Goal: Communication & Community: Share content

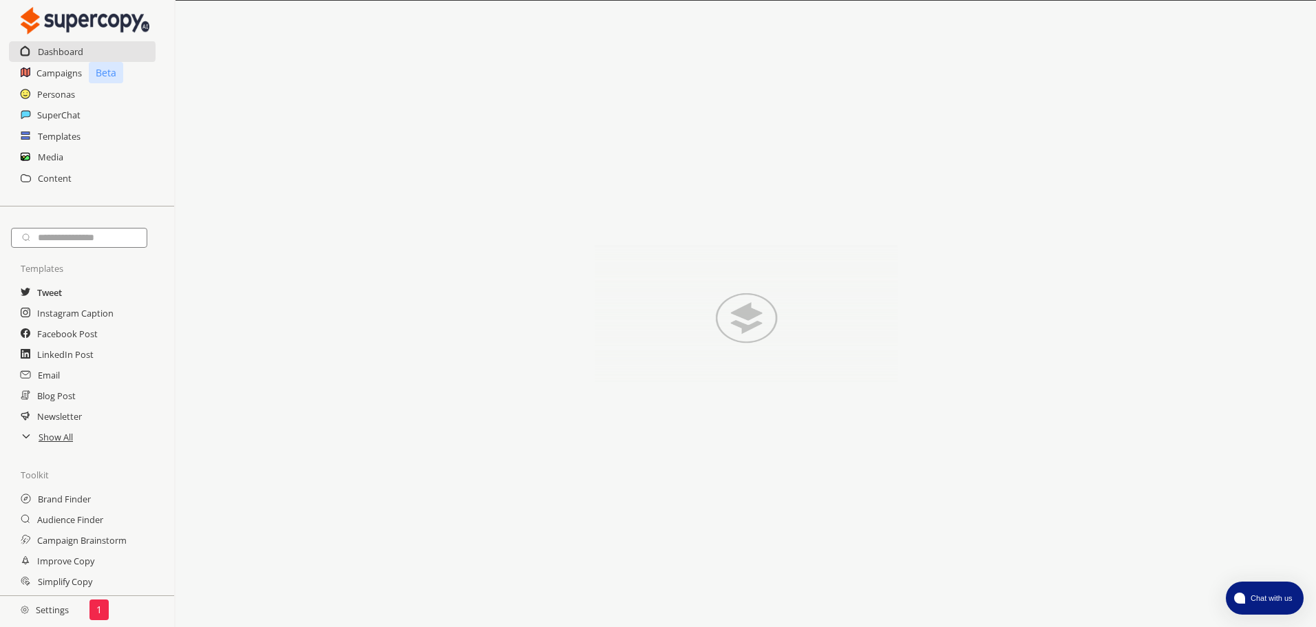
click at [58, 295] on h2 "Tweet" at bounding box center [49, 292] width 25 height 21
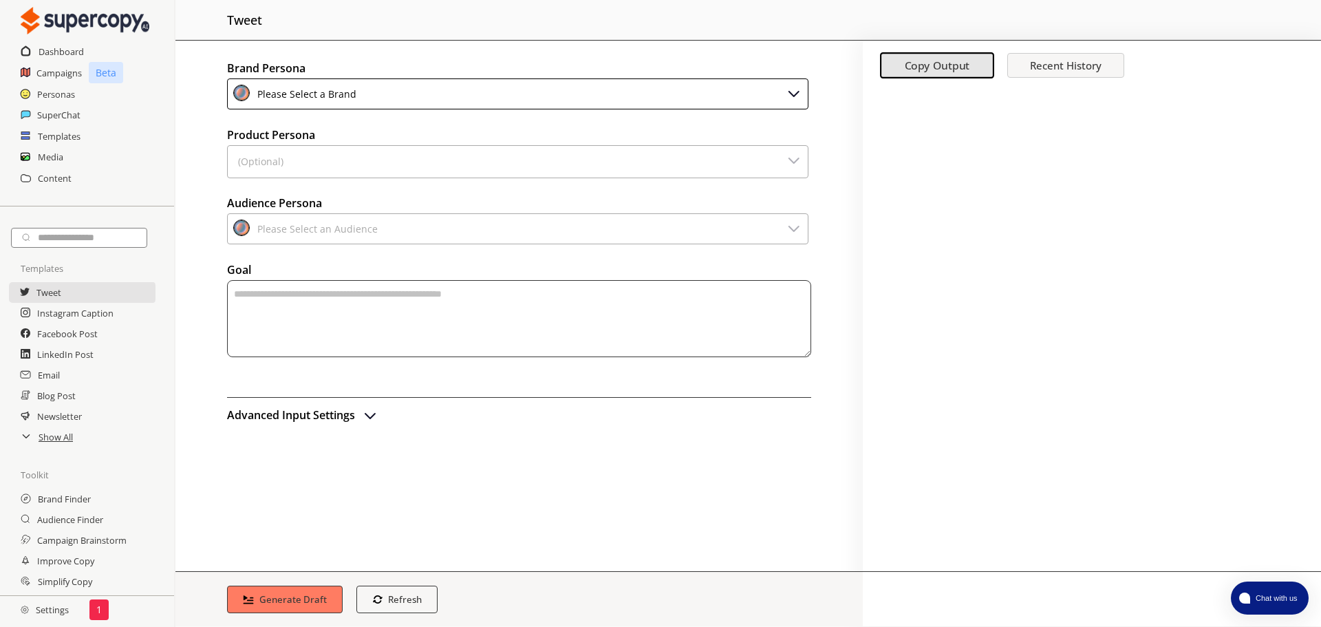
click at [407, 96] on div "Please Select a Brand" at bounding box center [517, 93] width 581 height 31
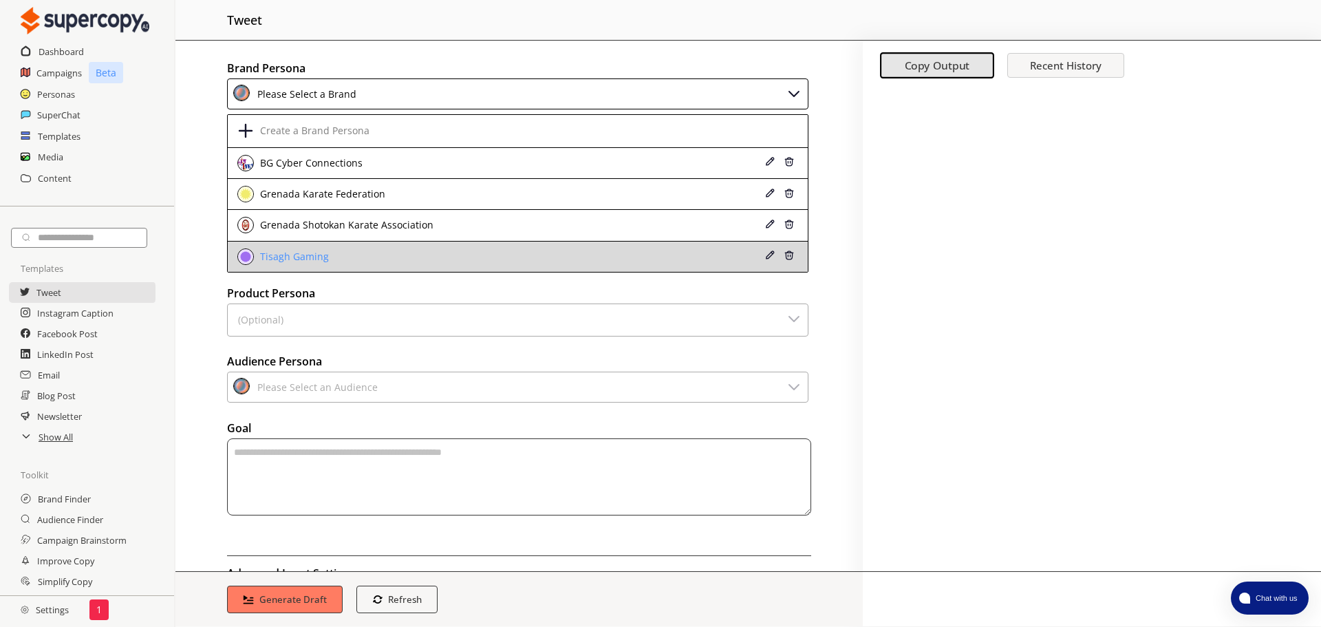
click at [288, 253] on div "Tisagh Gaming" at bounding box center [293, 256] width 72 height 11
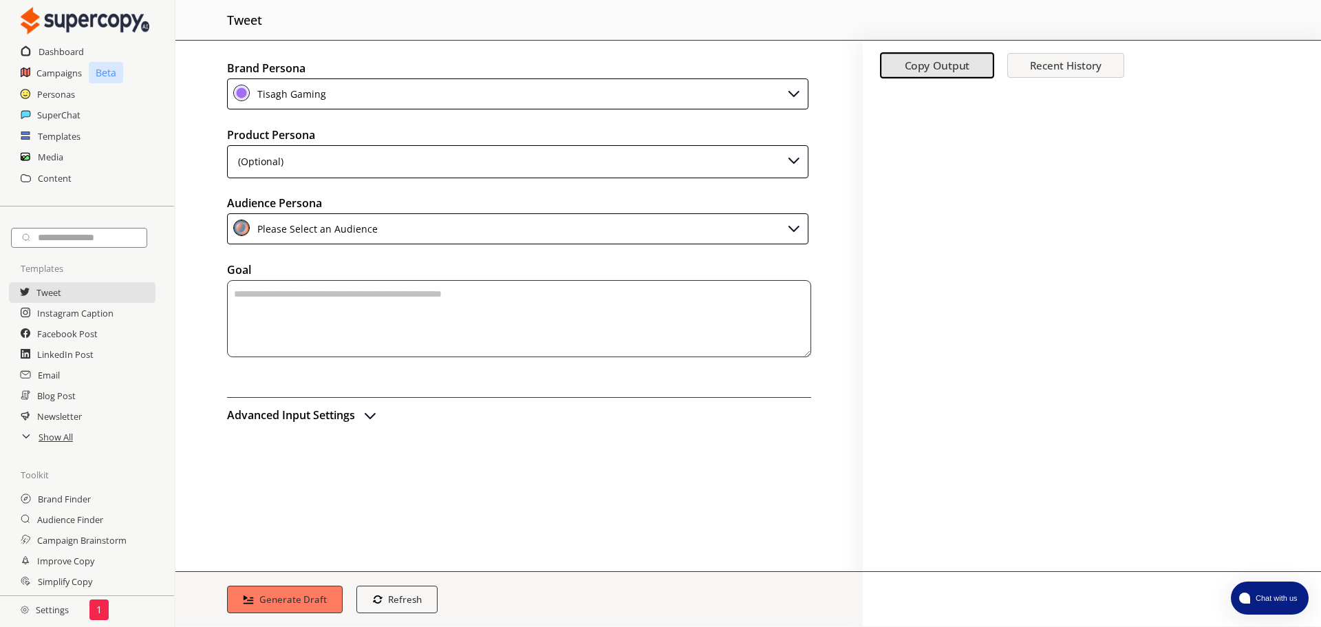
click at [362, 164] on div "(Optional)" at bounding box center [517, 161] width 581 height 33
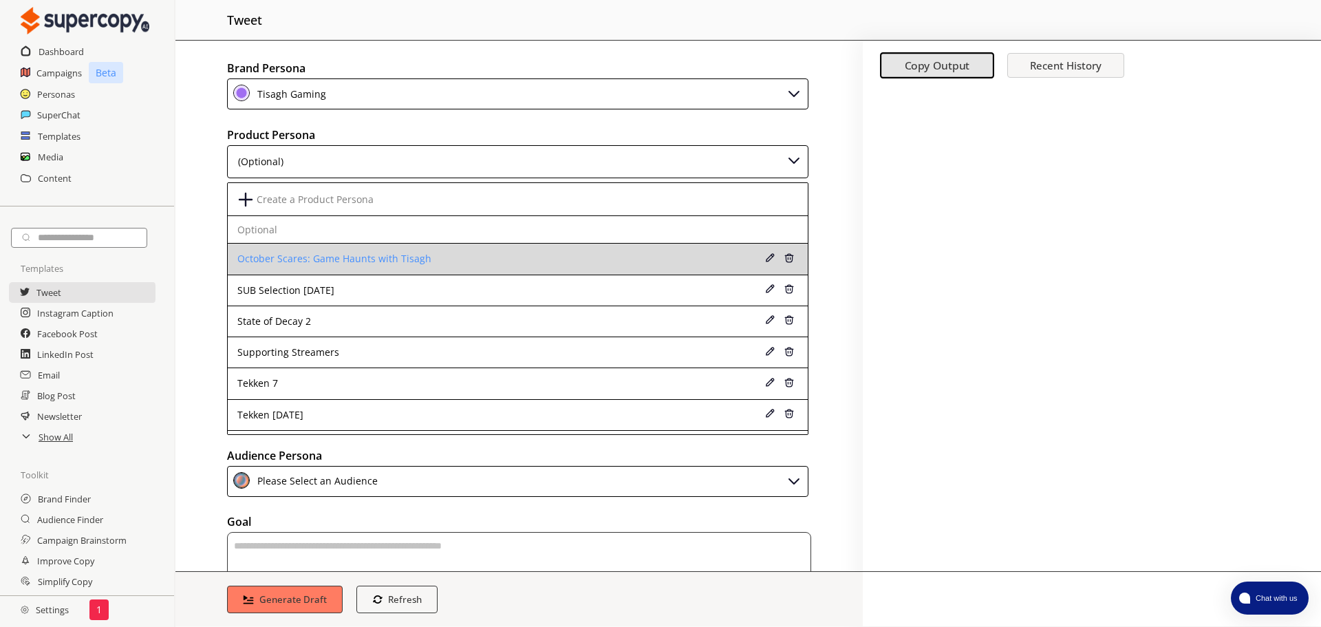
click at [319, 248] on li "October Scares: Game Haunts with Tisagh" at bounding box center [518, 259] width 580 height 31
click at [383, 260] on div "October Scares: Game Haunts with Tisagh" at bounding box center [465, 258] width 456 height 11
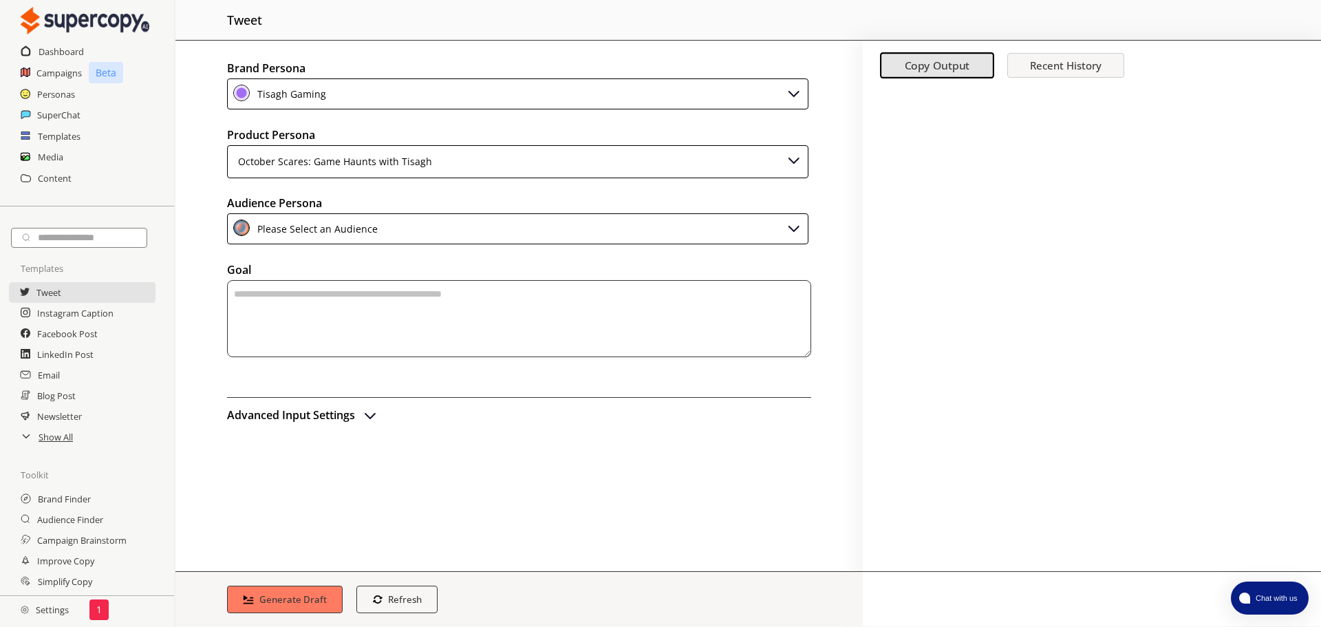
click at [341, 240] on div "Please Select an Audience" at bounding box center [517, 228] width 581 height 31
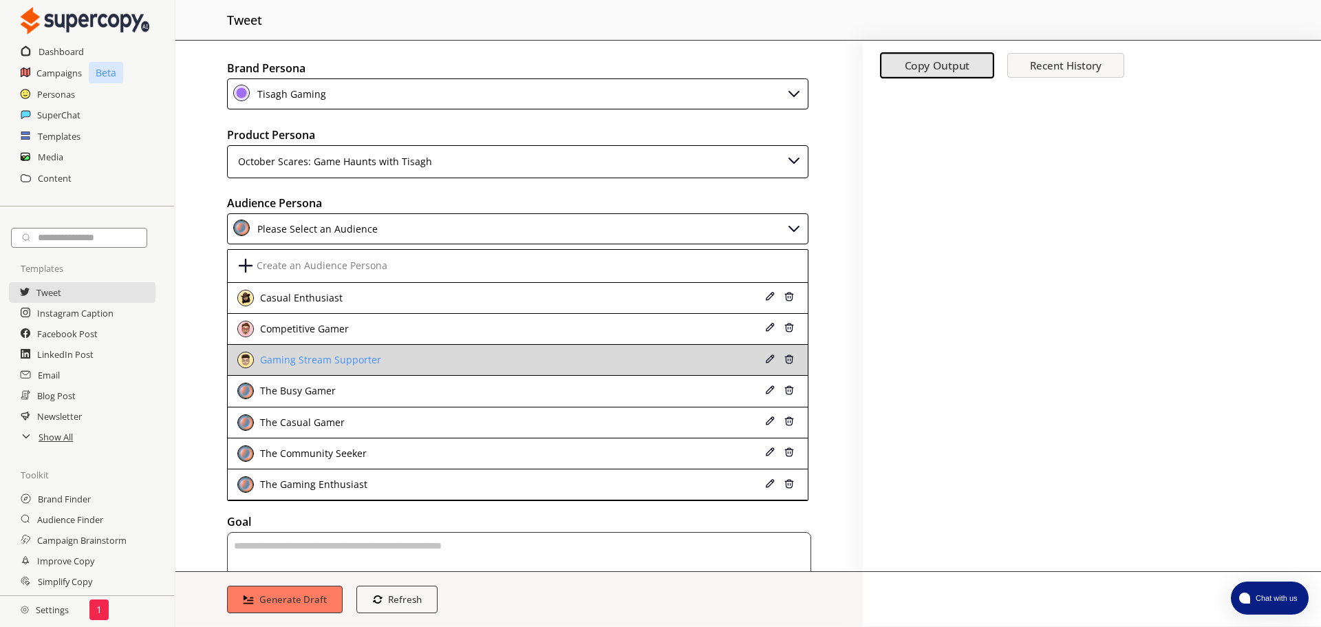
click at [398, 354] on div "Gaming Stream Supporter" at bounding box center [465, 360] width 456 height 17
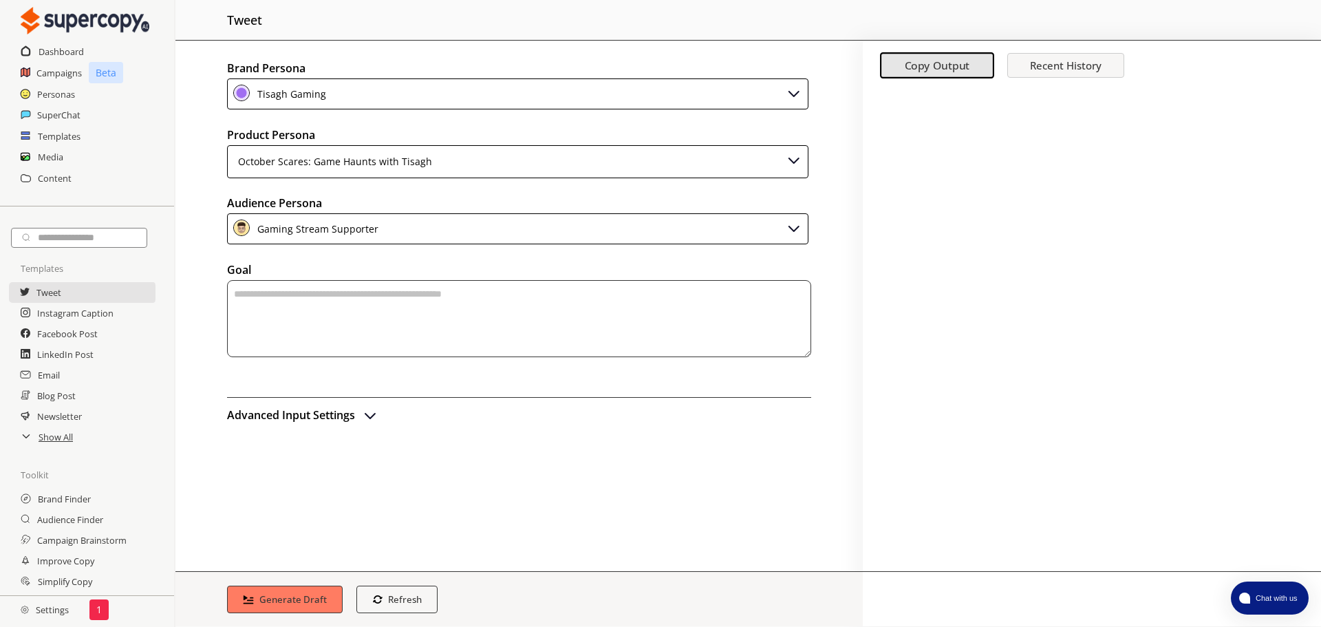
click at [352, 313] on textarea "textarea-textarea" at bounding box center [519, 318] width 584 height 77
type textarea "**********"
click at [302, 605] on b "Generate Draft" at bounding box center [293, 598] width 71 height 13
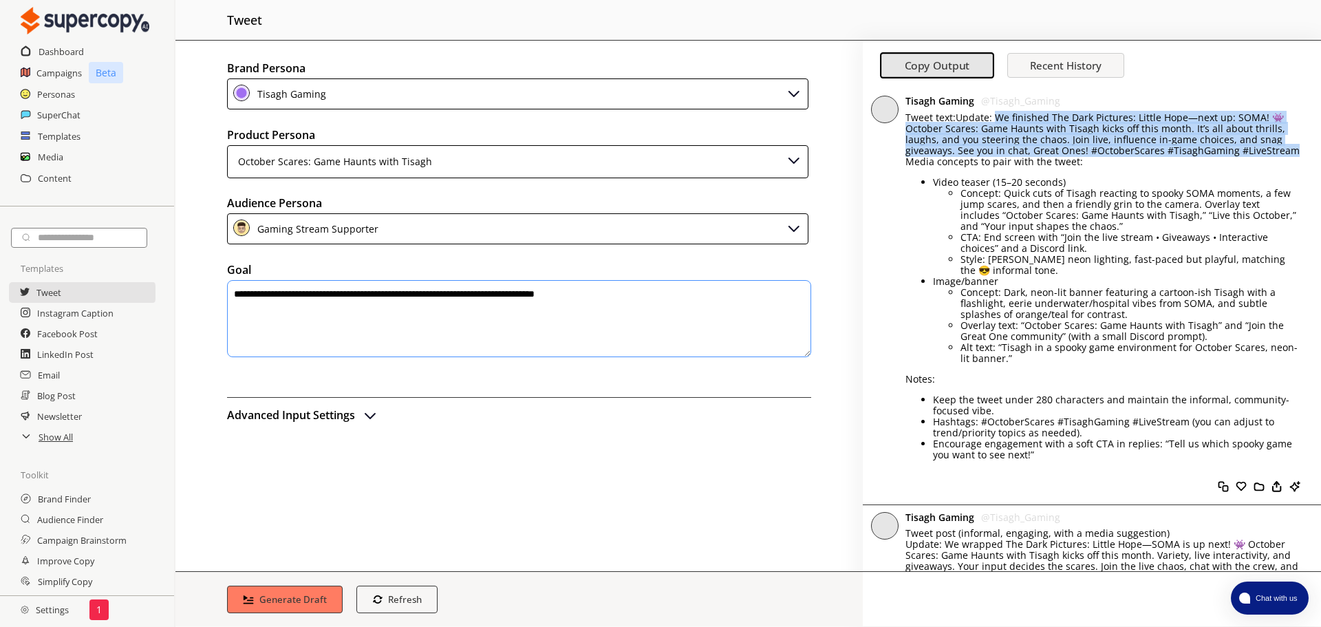
drag, startPoint x: 992, startPoint y: 113, endPoint x: 1303, endPoint y: 146, distance: 312.8
click at [1303, 146] on div "Tisagh Gaming @ Tisagh_Gaming Tweet text:Update: We finished The Dark Pictures:…" at bounding box center [1092, 297] width 458 height 416
copy p "We finished The Dark Pictures: Little Hope—next up: SOMA! 👾 October Scares: Gam…"
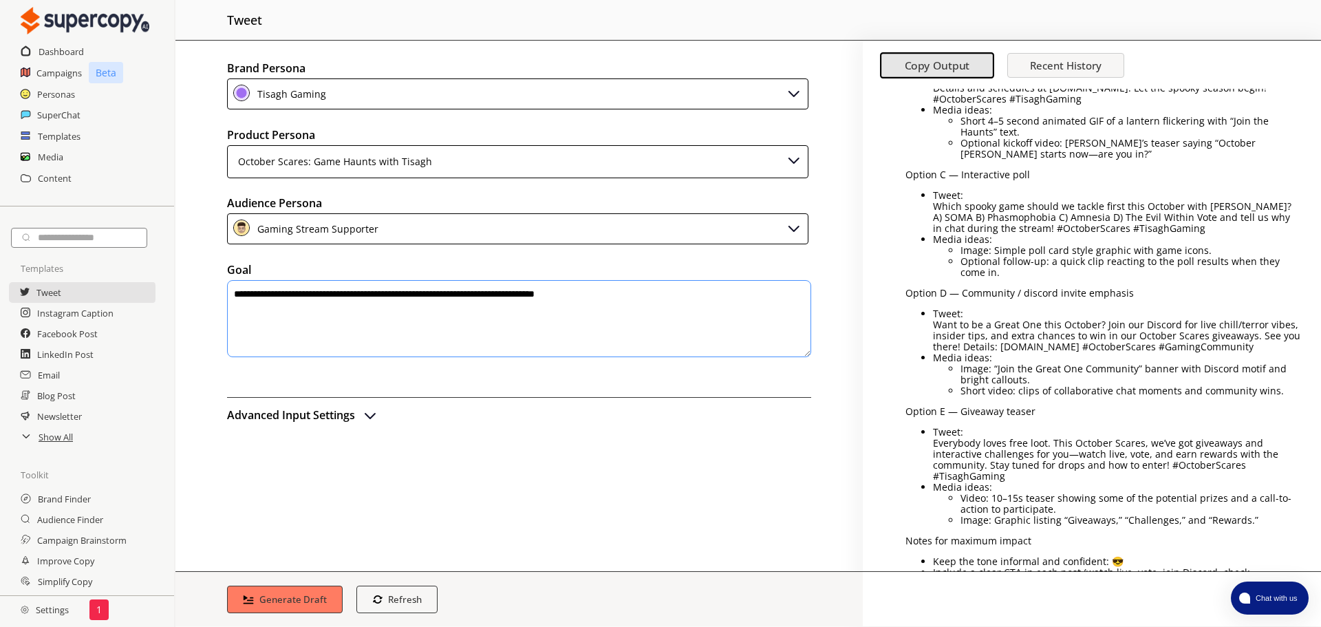
scroll to position [963, 0]
